Goal: Find specific page/section: Find specific page/section

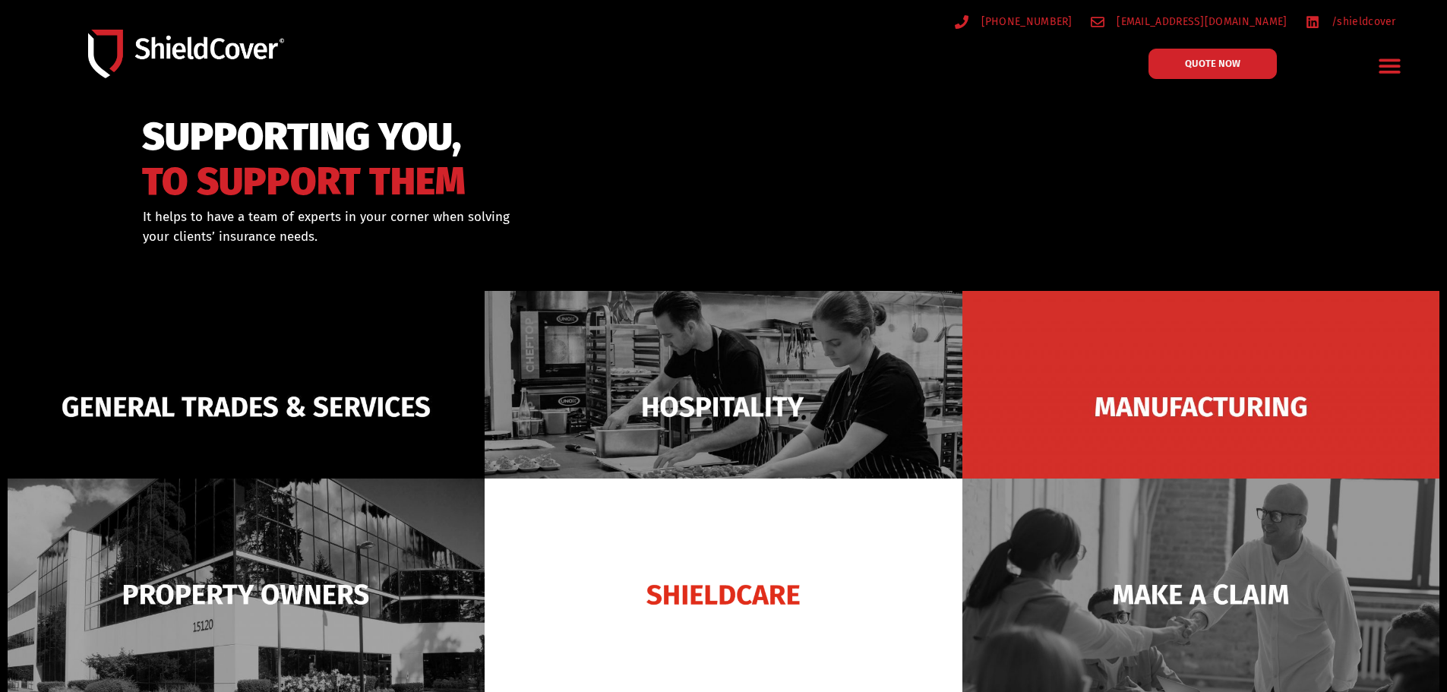
click at [1391, 64] on icon "Menu Toggle" at bounding box center [1389, 66] width 24 height 24
click at [1394, 65] on icon "Menu Toggle" at bounding box center [1389, 66] width 21 height 14
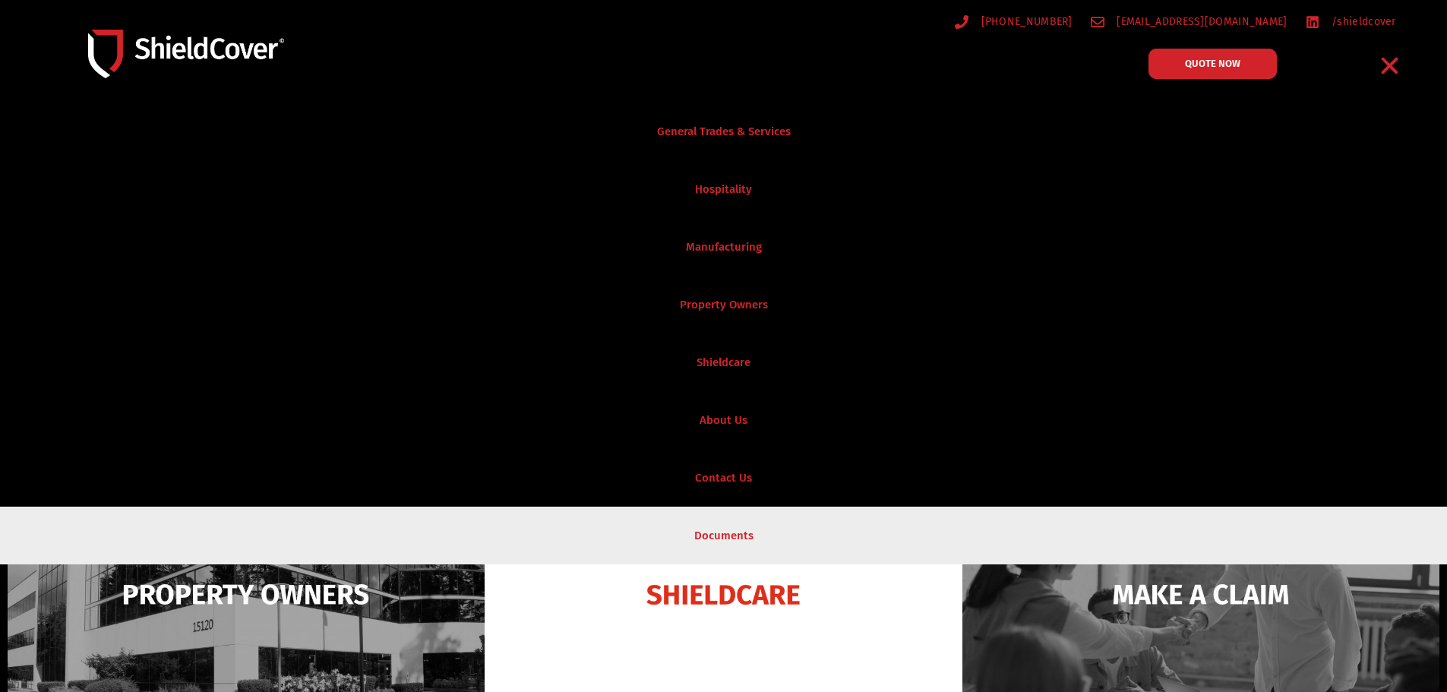
click at [756, 522] on link "Documents" at bounding box center [723, 535] width 1447 height 58
